Goal: Navigation & Orientation: Understand site structure

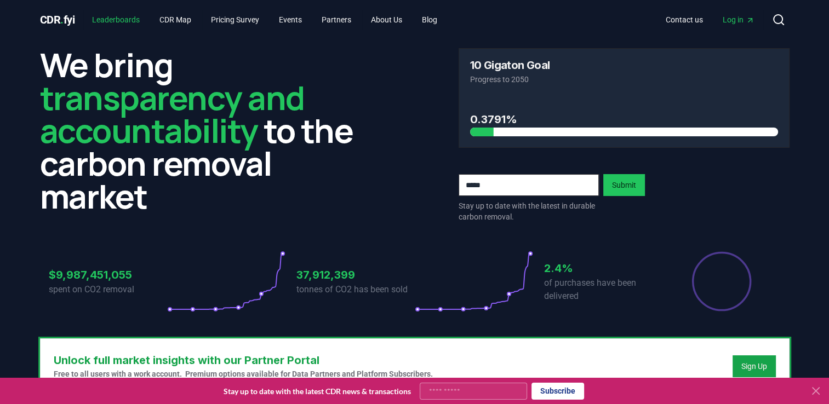
click at [125, 15] on link "Leaderboards" at bounding box center [115, 20] width 65 height 20
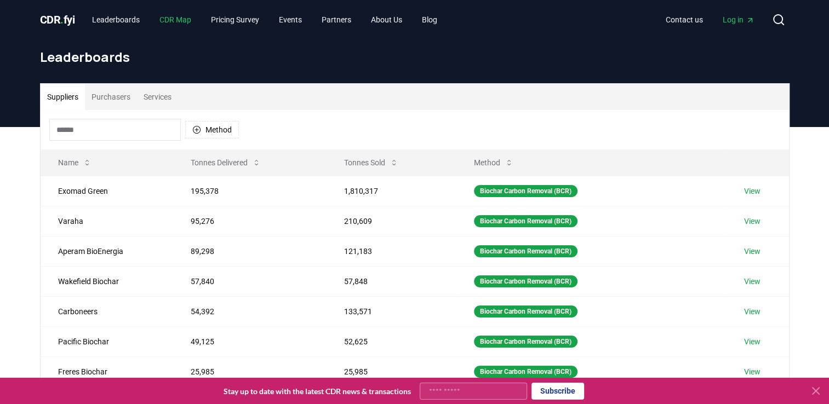
click at [165, 19] on link "CDR Map" at bounding box center [175, 20] width 49 height 20
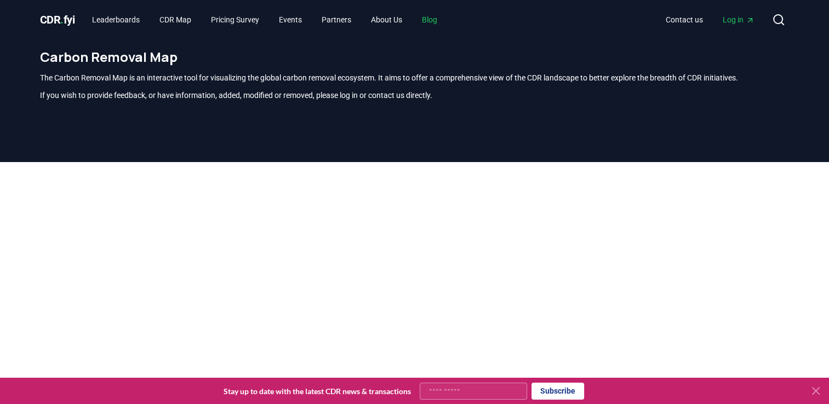
click at [438, 22] on link "Blog" at bounding box center [429, 20] width 33 height 20
click at [445, 18] on link "Blog" at bounding box center [429, 20] width 33 height 20
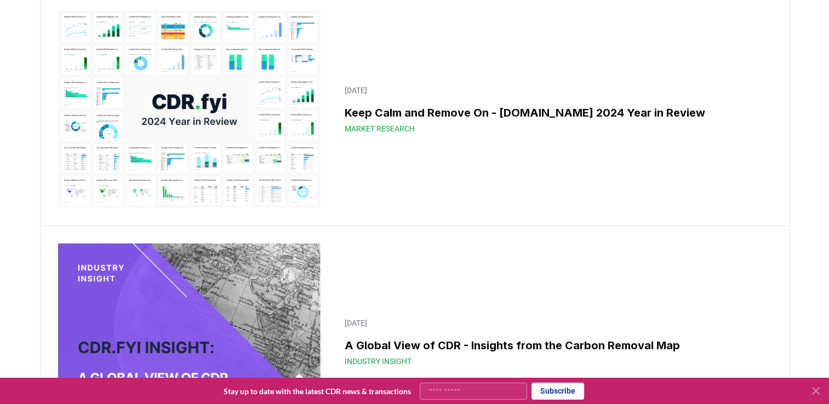
scroll to position [6561, 0]
